Goal: Obtain resource: Download file/media

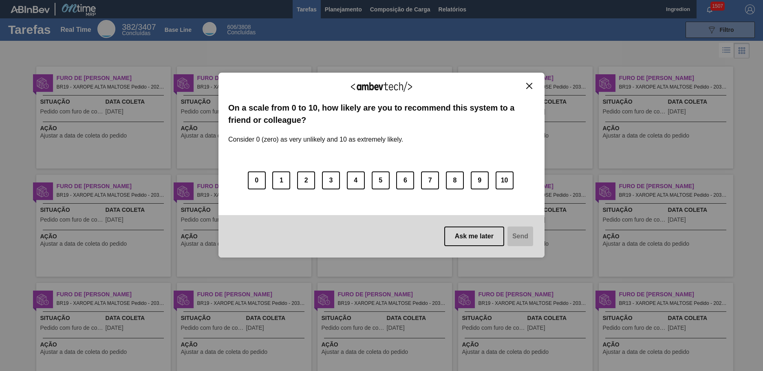
click at [529, 86] on img "Close" at bounding box center [529, 86] width 6 height 6
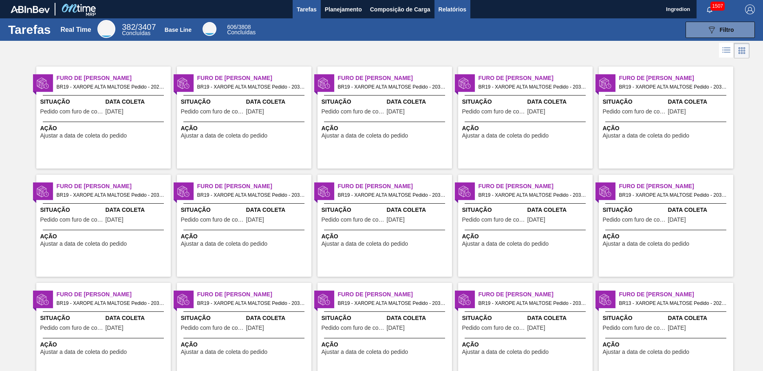
click at [452, 9] on span "Relatórios" at bounding box center [453, 9] width 28 height 10
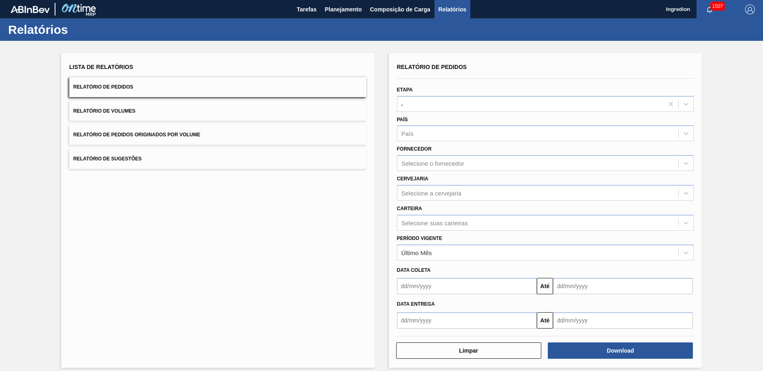
type input "Aguardando Faturamento"
type input "Xarope"
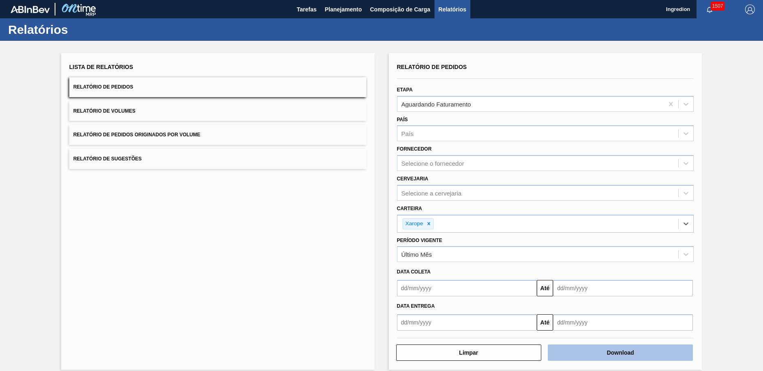
click at [619, 352] on button "Download" at bounding box center [620, 352] width 145 height 16
